Goal: Navigation & Orientation: Find specific page/section

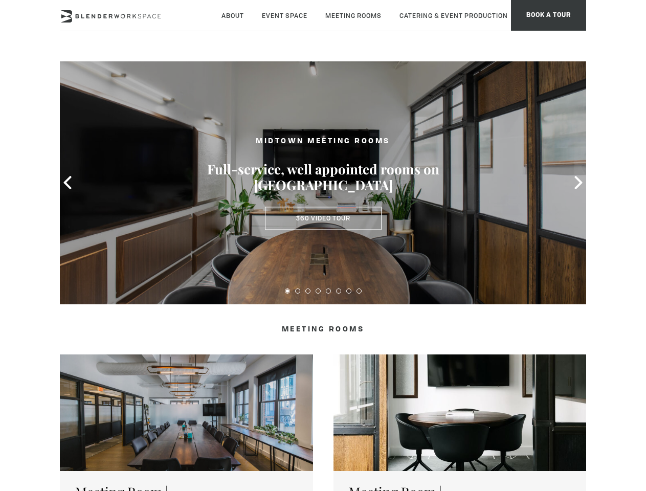
click at [67, 183] on icon at bounding box center [67, 182] width 13 height 13
click at [578, 183] on icon at bounding box center [578, 182] width 13 height 13
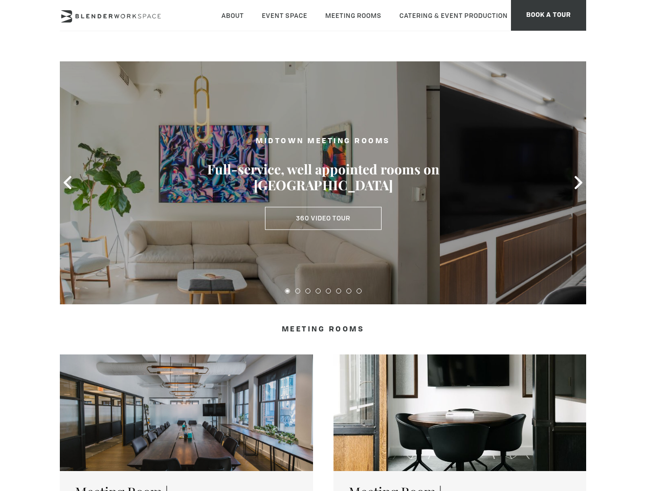
click at [287, 291] on button at bounding box center [287, 290] width 5 height 5
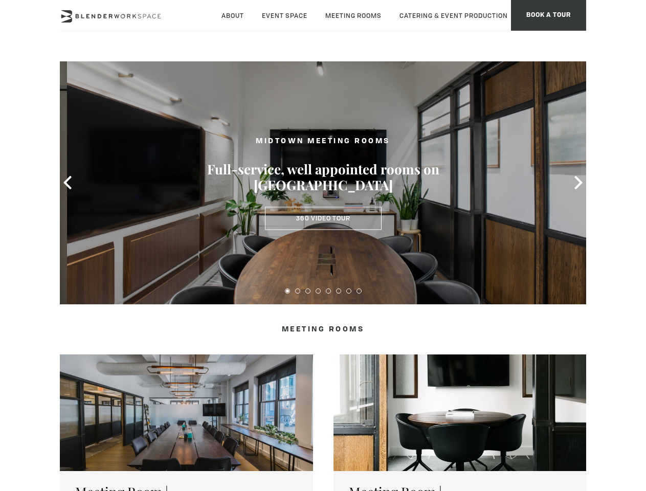
click at [298, 291] on button at bounding box center [297, 290] width 5 height 5
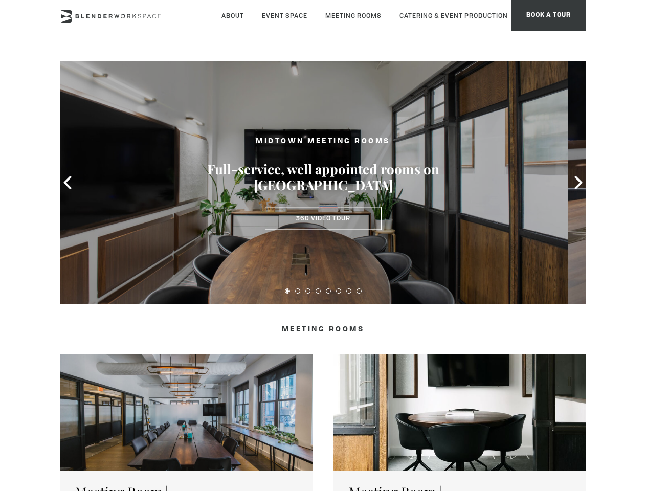
click at [308, 291] on button at bounding box center [307, 290] width 5 height 5
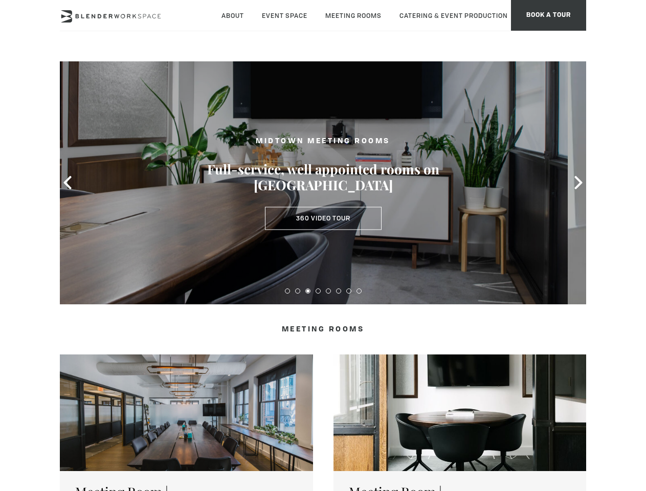
click at [318, 291] on button at bounding box center [317, 290] width 5 height 5
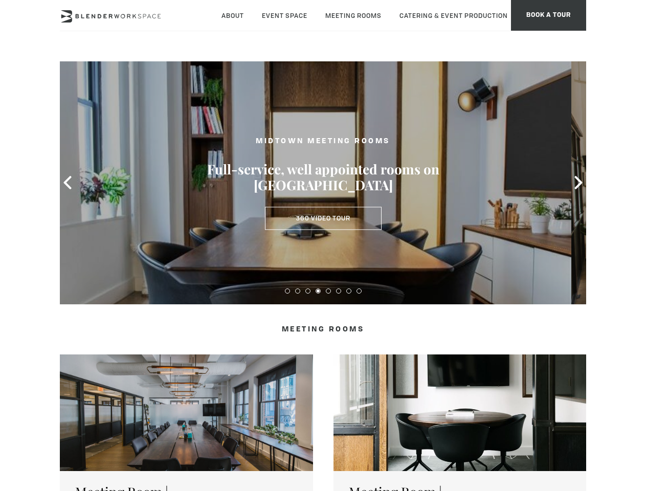
click at [328, 291] on button at bounding box center [328, 290] width 5 height 5
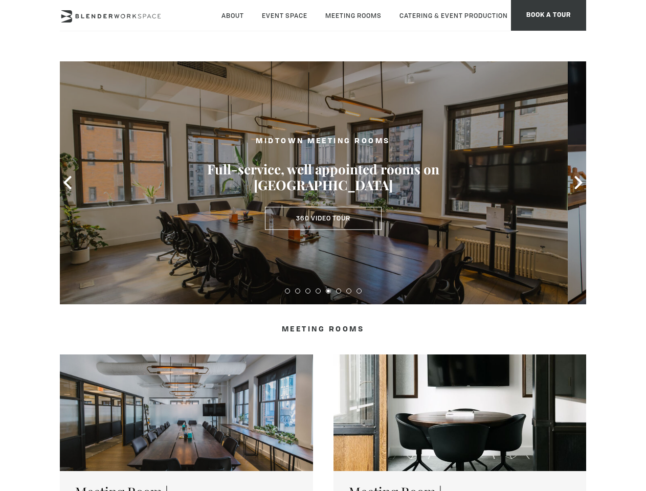
click at [338, 291] on button at bounding box center [338, 290] width 5 height 5
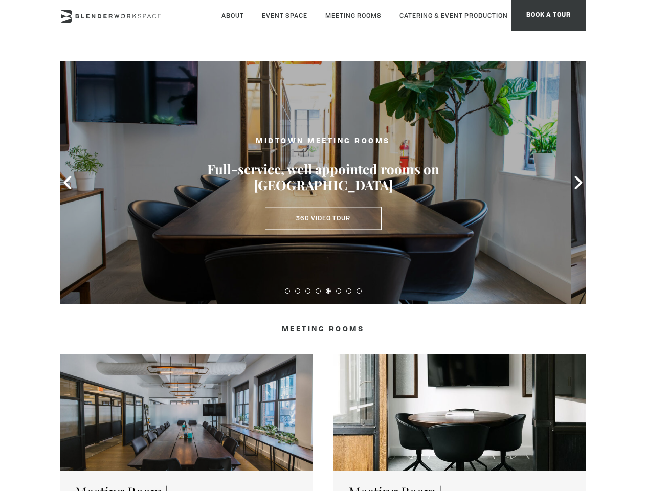
click at [349, 291] on button at bounding box center [348, 290] width 5 height 5
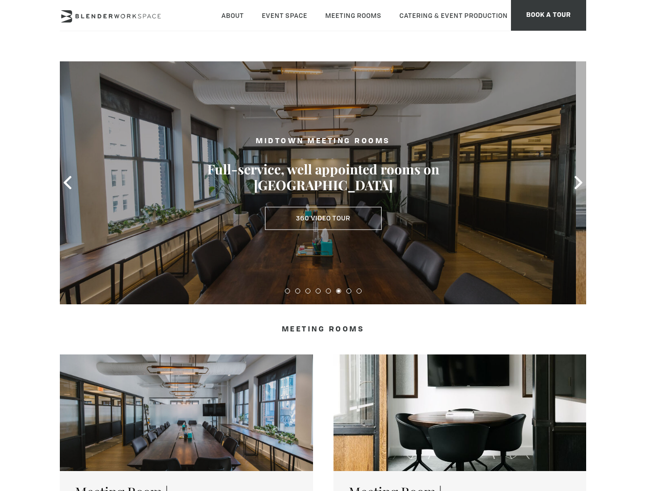
click at [359, 291] on button at bounding box center [358, 290] width 5 height 5
